Goal: Browse casually

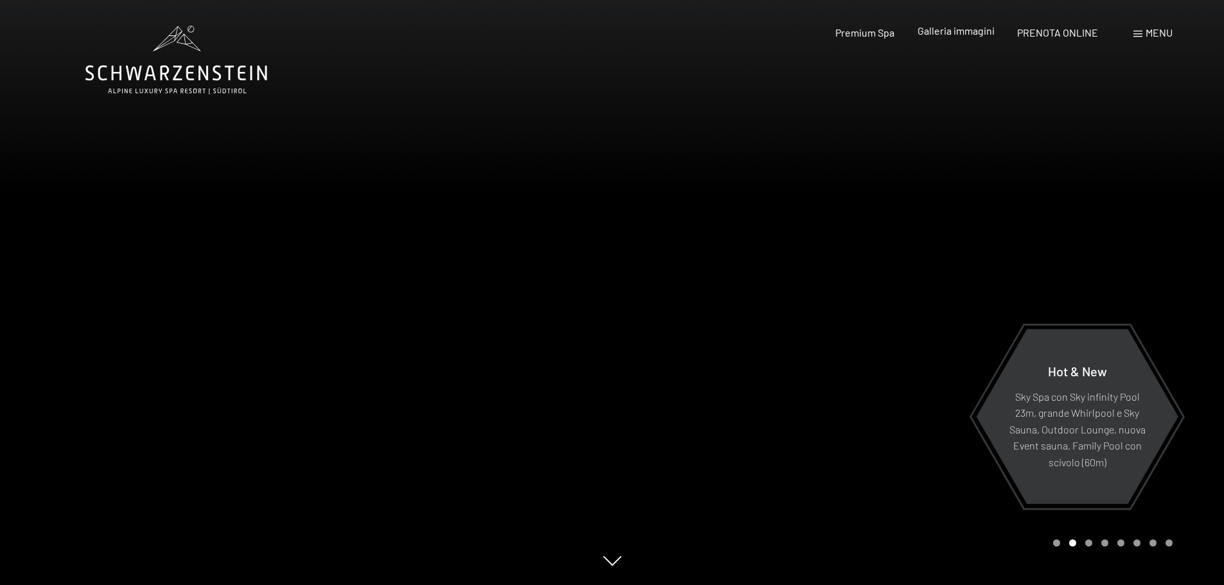
click at [974, 30] on span "Galleria immagini" at bounding box center [955, 30] width 77 height 12
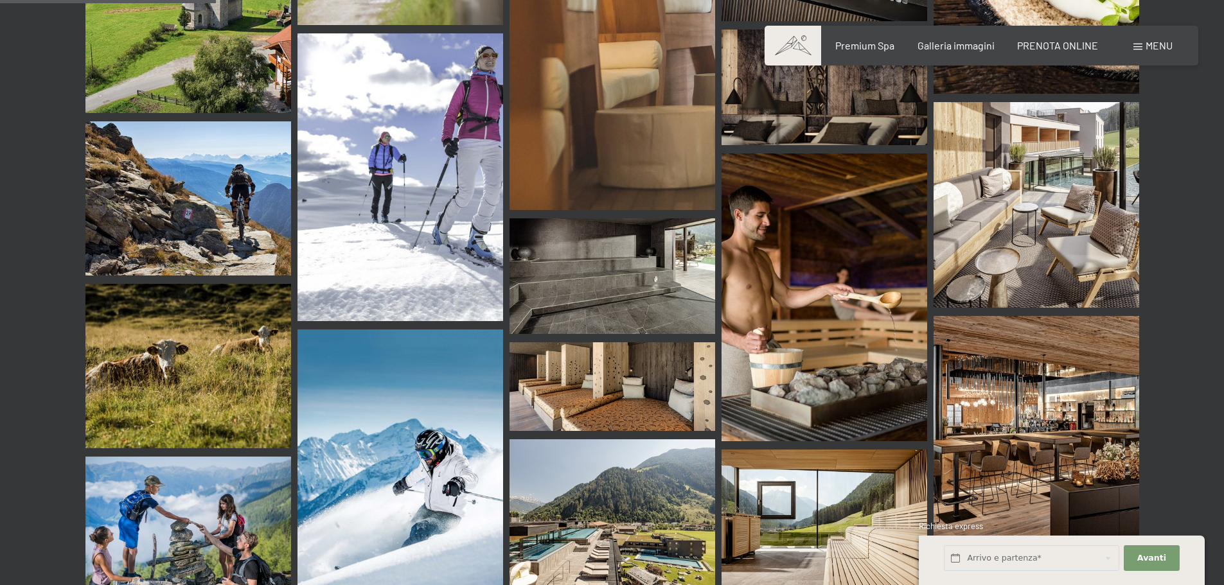
scroll to position [3084, 0]
